Goal: Transaction & Acquisition: Download file/media

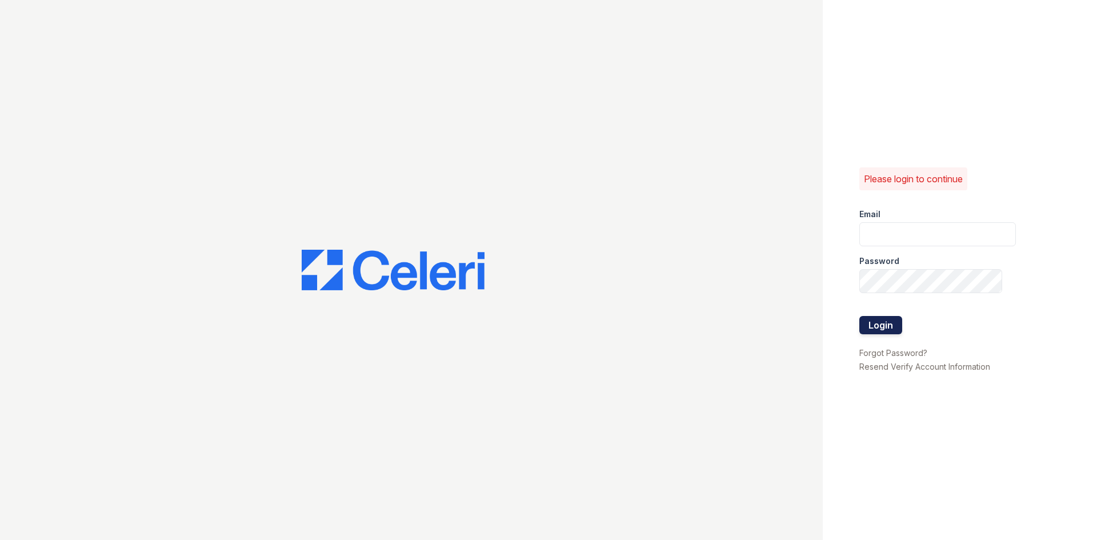
type input "[EMAIL_ADDRESS][DOMAIN_NAME]"
click at [876, 327] on button "Login" at bounding box center [880, 325] width 43 height 18
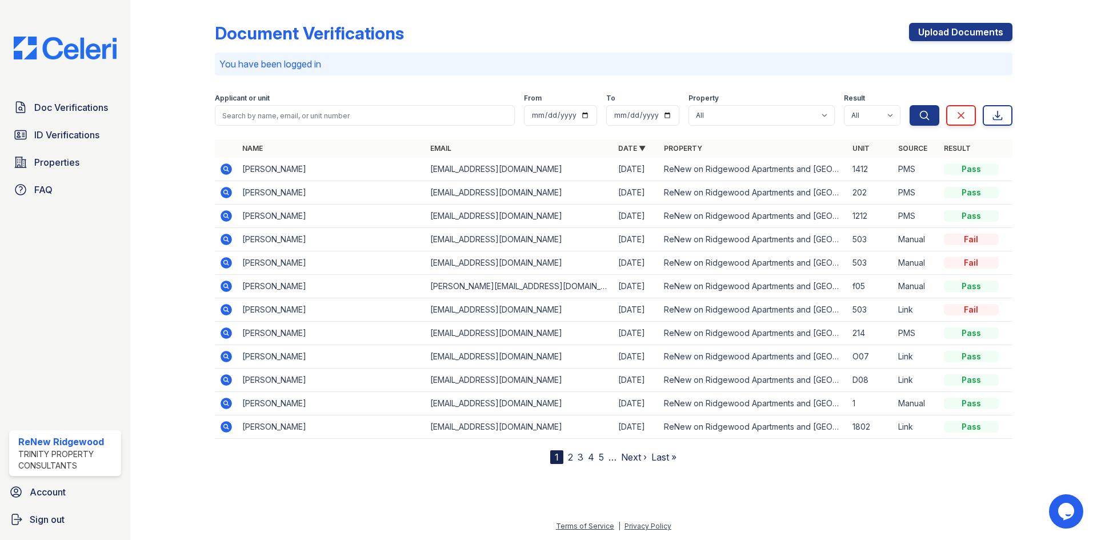
click at [230, 171] on icon at bounding box center [225, 168] width 11 height 11
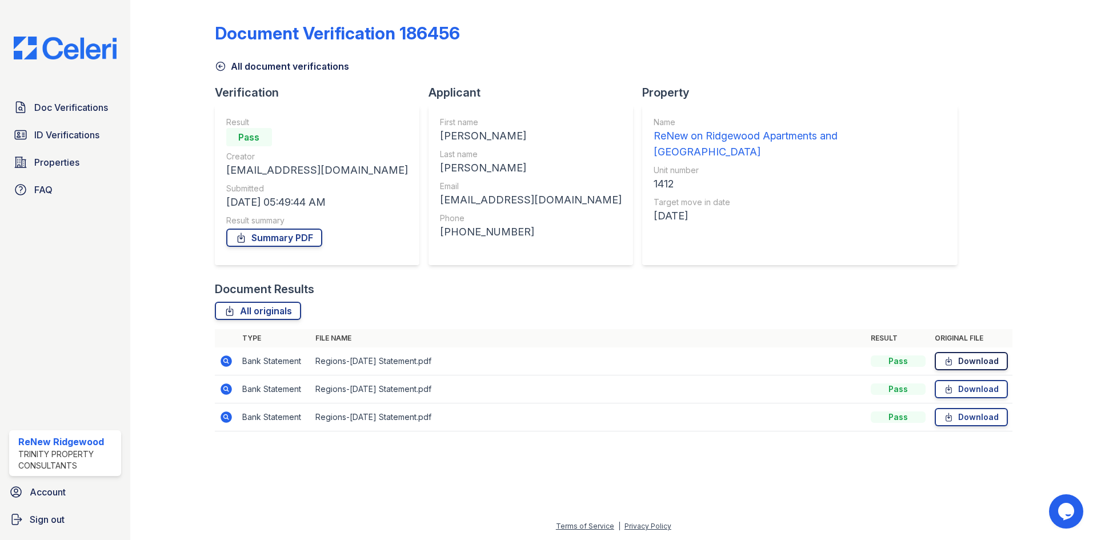
click at [957, 362] on link "Download" at bounding box center [970, 361] width 73 height 18
click at [296, 233] on link "Summary PDF" at bounding box center [274, 237] width 96 height 18
